Goal: Task Accomplishment & Management: Manage account settings

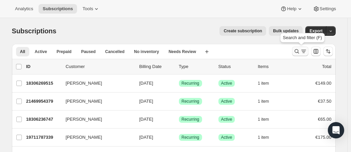
click at [297, 53] on icon "Search and filter results" at bounding box center [296, 51] width 4 height 4
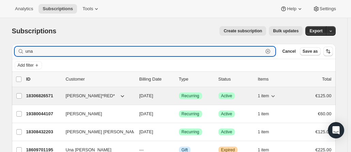
type input "una"
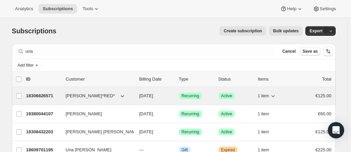
click at [53, 97] on p "18306826571" at bounding box center [43, 96] width 34 height 7
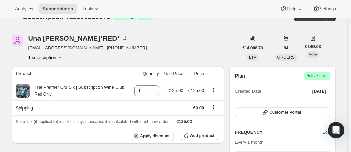
scroll to position [14, 0]
click at [327, 79] on span "Success Active |" at bounding box center [317, 76] width 26 height 8
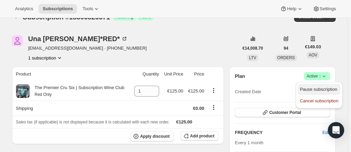
click at [318, 87] on span "Pause subscription" at bounding box center [318, 89] width 37 height 5
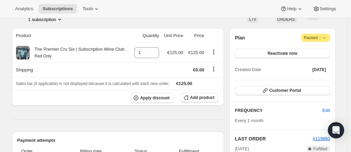
scroll to position [51, 0]
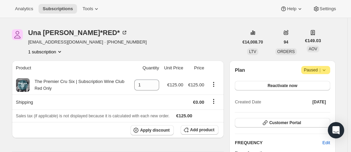
click at [326, 72] on icon at bounding box center [323, 70] width 7 height 7
click at [333, 47] on div "[PERSON_NAME]*RED* [EMAIL_ADDRESS][DOMAIN_NAME] · [PHONE_NUMBER] 1 subscription…" at bounding box center [174, 42] width 324 height 26
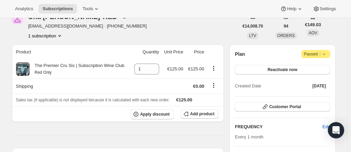
scroll to position [67, 0]
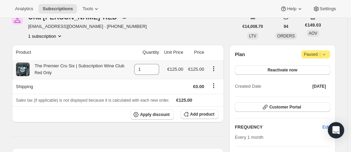
click at [214, 69] on icon "Product actions" at bounding box center [213, 68] width 7 height 7
click at [294, 70] on span "Reactivate now" at bounding box center [282, 69] width 30 height 5
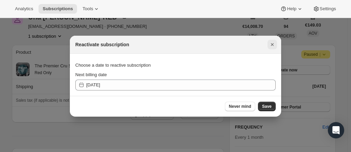
click at [274, 46] on icon "Close" at bounding box center [272, 44] width 7 height 7
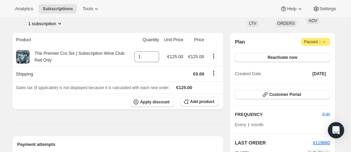
scroll to position [79, 0]
click at [295, 60] on span "Reactivate now" at bounding box center [282, 57] width 30 height 5
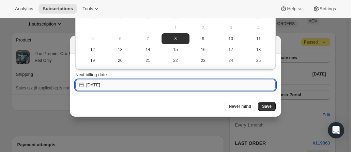
click at [136, 83] on input "[DATE]" at bounding box center [180, 85] width 189 height 11
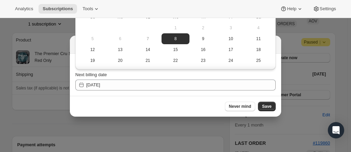
click at [183, 114] on div "Never mind Save" at bounding box center [175, 106] width 211 height 21
drag, startPoint x: 146, startPoint y: 97, endPoint x: 125, endPoint y: 84, distance: 25.7
click at [125, 84] on div "Reactivate subscription Choose a date to reactive subscription Next billing dat…" at bounding box center [175, 76] width 211 height 81
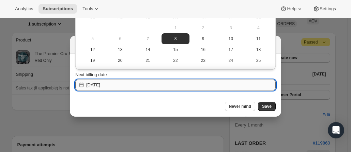
click at [125, 84] on input "[DATE]" at bounding box center [180, 85] width 189 height 11
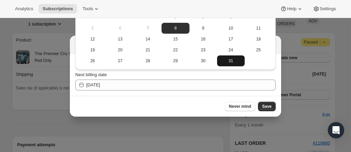
click at [228, 62] on span "31" at bounding box center [231, 60] width 22 height 5
type input "[DATE]"
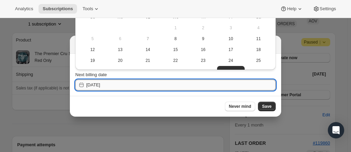
click at [142, 84] on input "[DATE]" at bounding box center [180, 85] width 189 height 11
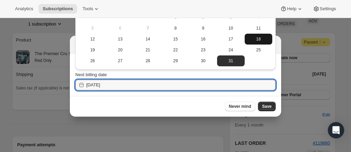
scroll to position [0, 0]
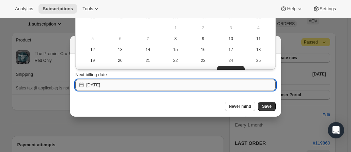
click at [196, 80] on input "[DATE]" at bounding box center [180, 85] width 189 height 11
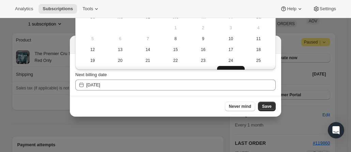
click at [234, 67] on button "31" at bounding box center [231, 71] width 28 height 11
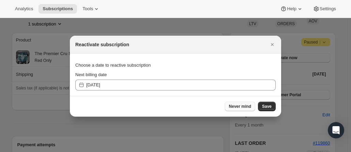
click at [240, 106] on span "Never mind" at bounding box center [240, 106] width 22 height 5
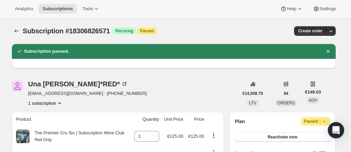
scroll to position [7, 0]
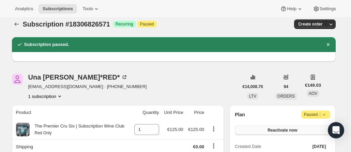
click at [275, 132] on span "Reactivate now" at bounding box center [282, 130] width 30 height 5
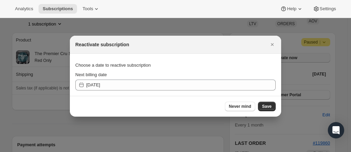
scroll to position [0, 0]
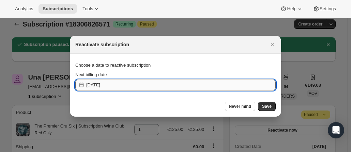
click at [140, 90] on input "[DATE]" at bounding box center [180, 85] width 189 height 11
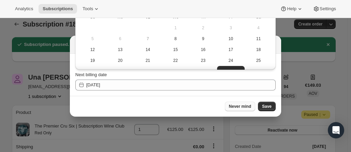
click at [242, 108] on span "Never mind" at bounding box center [240, 106] width 22 height 5
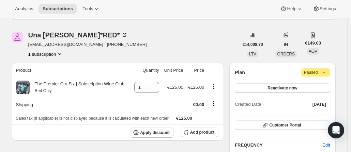
scroll to position [57, 0]
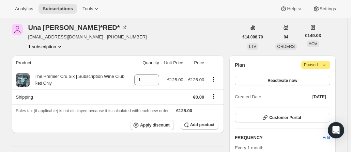
click at [326, 68] on icon at bounding box center [323, 65] width 7 height 7
click at [332, 48] on div "[PERSON_NAME]*RED* [EMAIL_ADDRESS][DOMAIN_NAME] · [PHONE_NUMBER] 1 subscription…" at bounding box center [174, 37] width 324 height 26
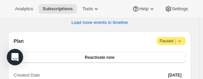
scroll to position [595, 0]
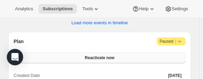
click at [109, 55] on span "Reactivate now" at bounding box center [100, 57] width 30 height 5
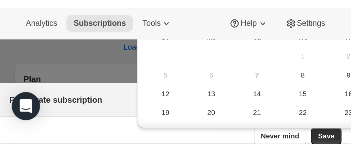
scroll to position [421, 0]
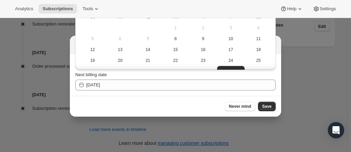
click at [204, 114] on div "Never mind Save" at bounding box center [175, 106] width 211 height 21
click at [230, 67] on button "31" at bounding box center [231, 71] width 28 height 11
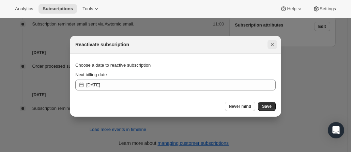
click at [274, 46] on icon "Close" at bounding box center [272, 44] width 7 height 7
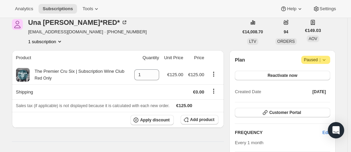
scroll to position [61, 0]
click at [290, 74] on span "Reactivate now" at bounding box center [282, 75] width 30 height 5
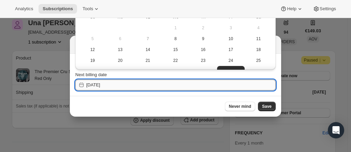
click at [157, 85] on input "[DATE]" at bounding box center [180, 85] width 189 height 11
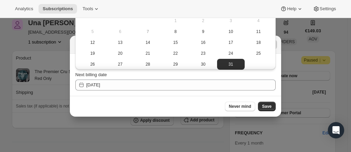
click at [288, 125] on div at bounding box center [175, 76] width 351 height 152
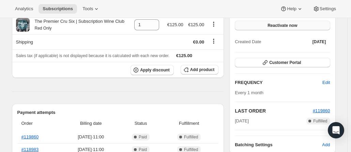
scroll to position [0, 0]
